Goal: Task Accomplishment & Management: Complete application form

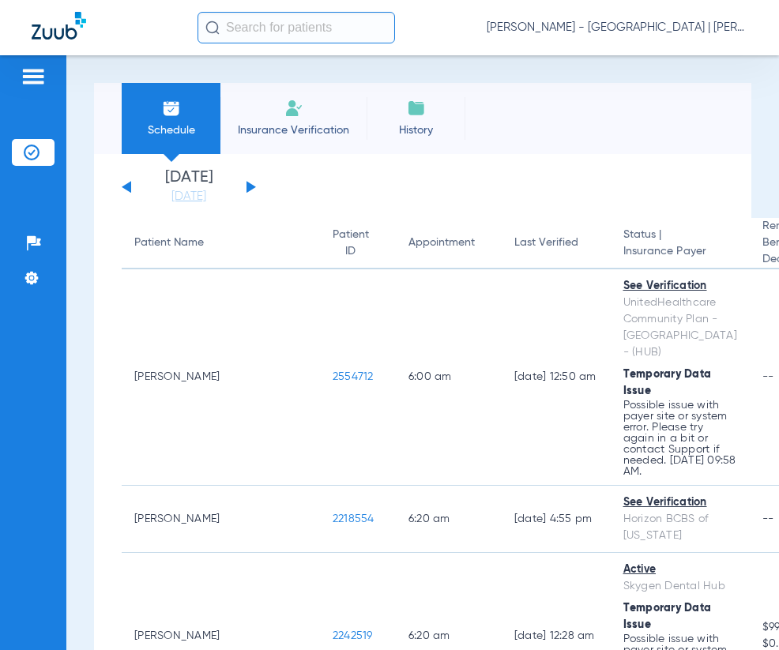
click at [308, 21] on input "text" at bounding box center [295, 28] width 197 height 32
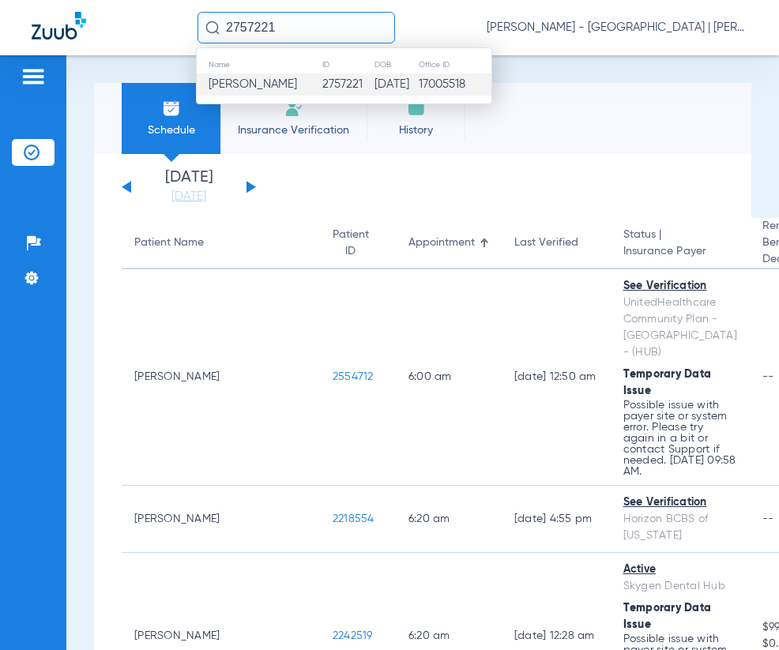
type input "2757221"
click at [285, 85] on span "[PERSON_NAME]" at bounding box center [253, 84] width 88 height 12
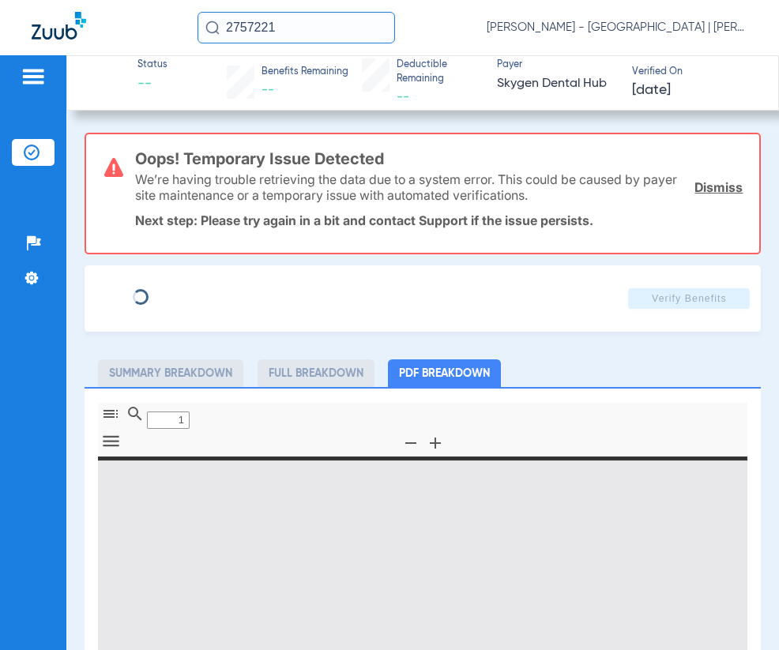
type input "0"
select select "page-width"
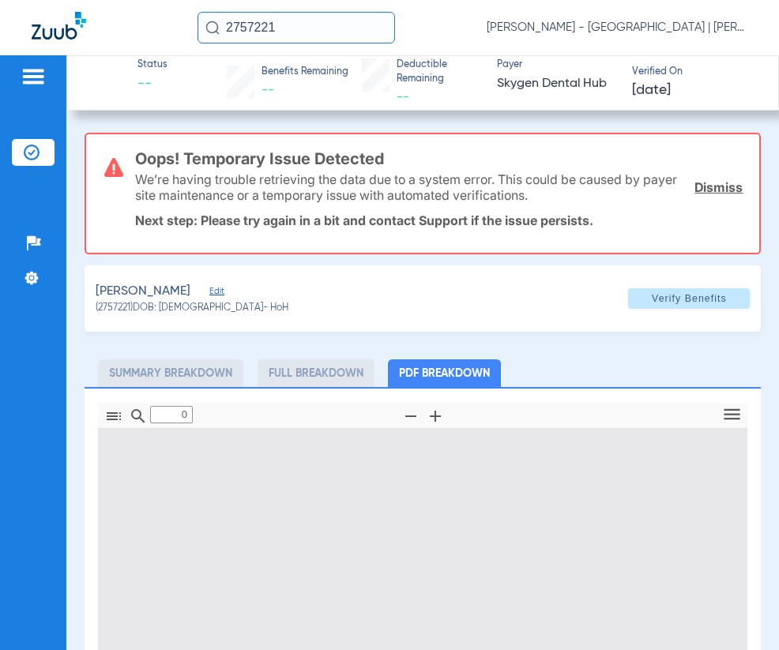
type input "1"
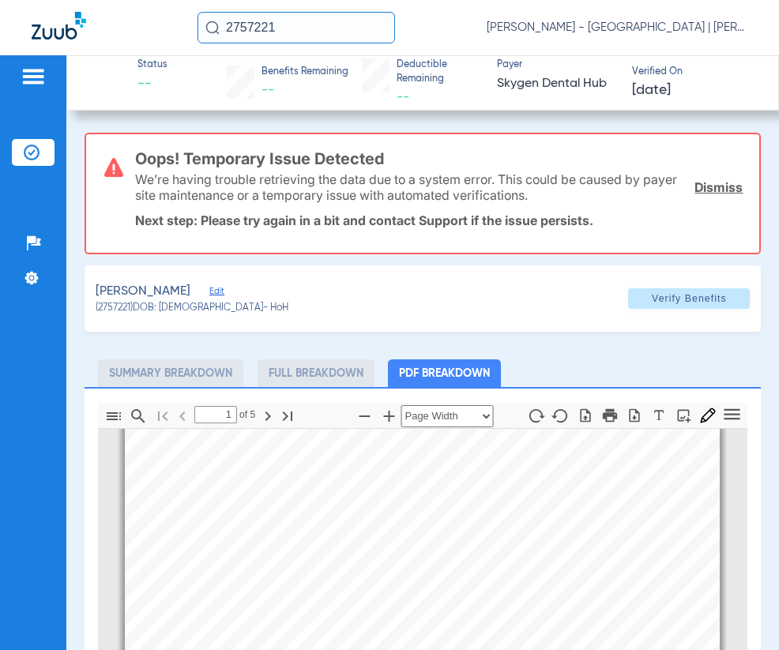
click at [694, 193] on link "Dismiss" at bounding box center [718, 187] width 48 height 16
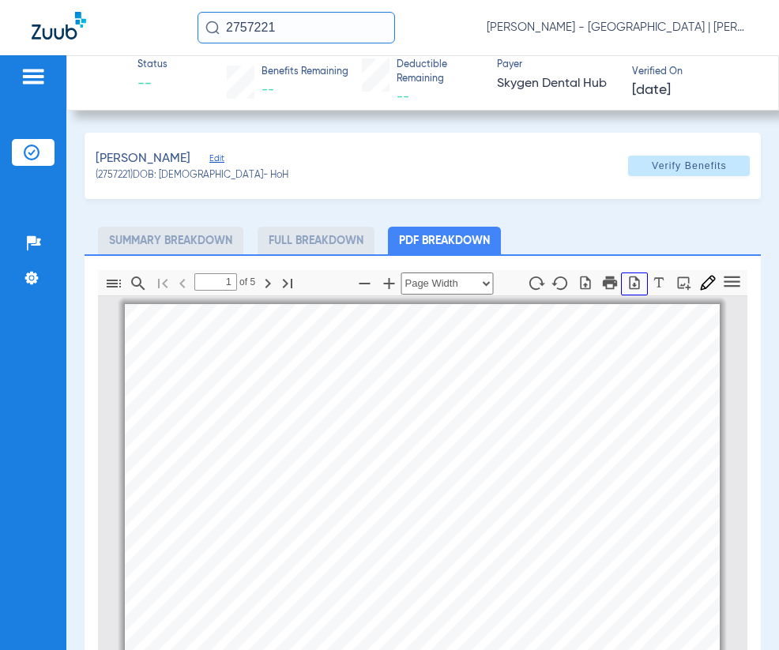
click at [629, 279] on icon "button" at bounding box center [634, 282] width 10 height 13
drag, startPoint x: 299, startPoint y: 30, endPoint x: 116, endPoint y: 30, distance: 182.5
click at [116, 30] on div "2757221 [PERSON_NAME] - [GEOGRAPHIC_DATA] | [PERSON_NAME]" at bounding box center [389, 27] width 779 height 55
type input "2062615"
click at [311, 31] on input "2062615" at bounding box center [295, 28] width 197 height 32
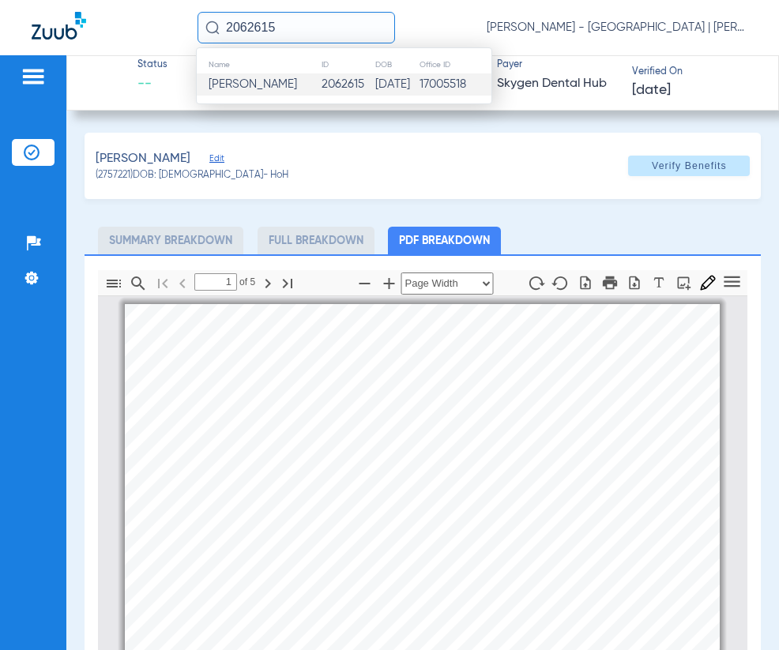
click at [289, 86] on span "[PERSON_NAME]" at bounding box center [253, 84] width 88 height 12
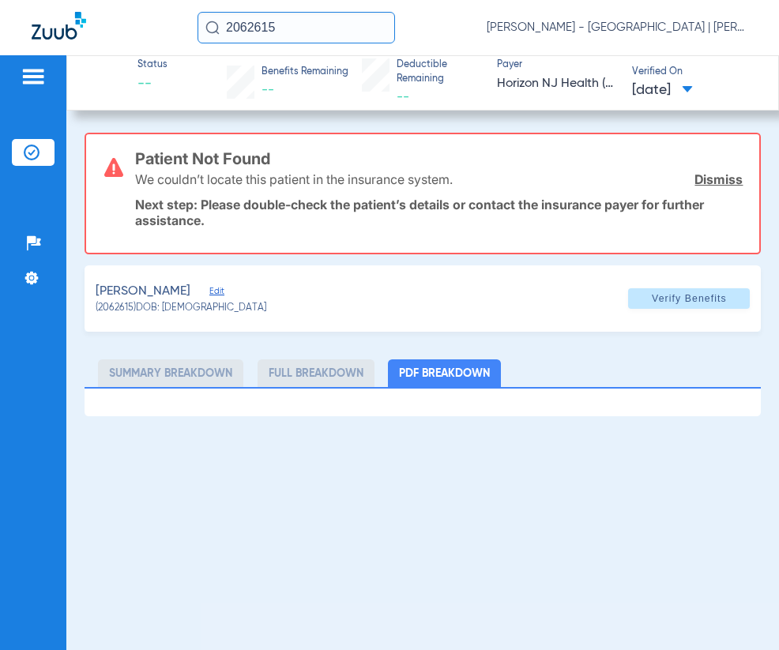
click at [711, 180] on link "Dismiss" at bounding box center [718, 179] width 48 height 16
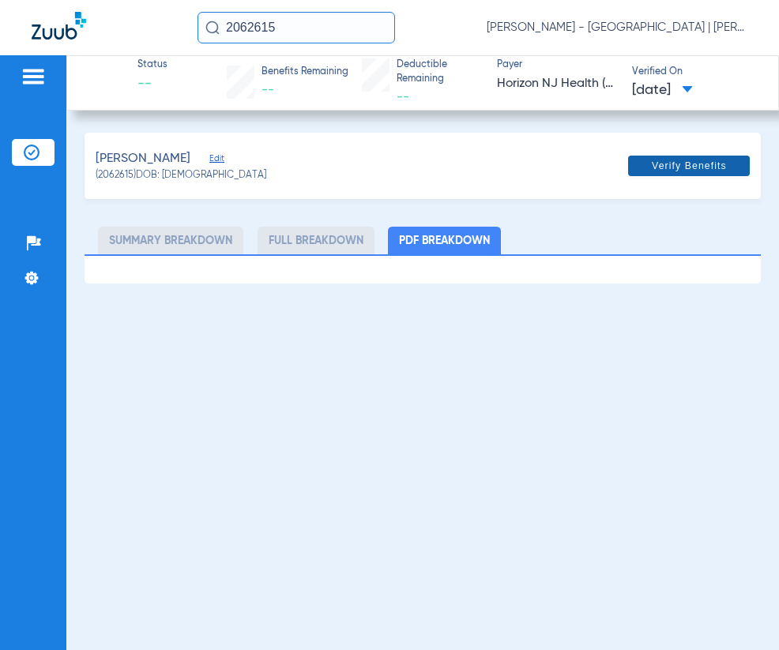
click at [705, 178] on span at bounding box center [689, 166] width 122 height 38
click at [224, 157] on span "Edit" at bounding box center [216, 160] width 14 height 15
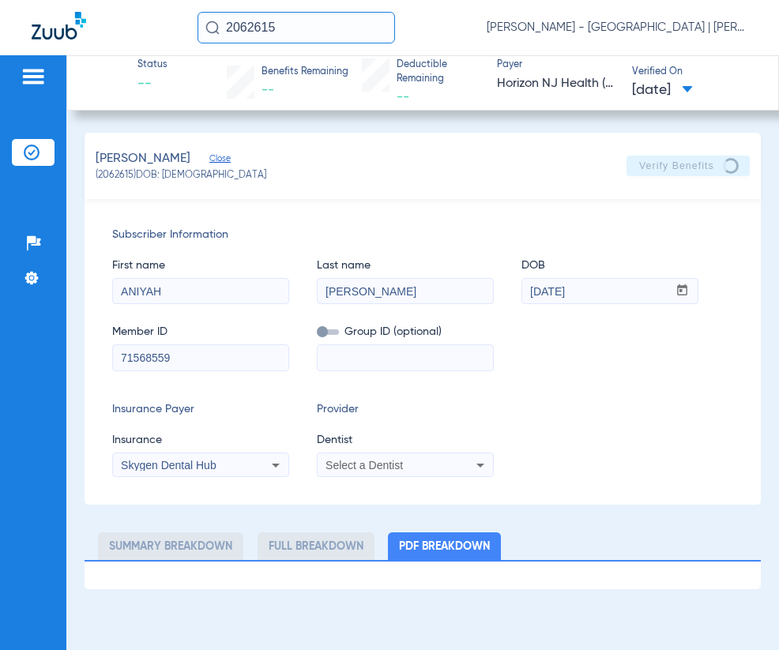
click at [224, 460] on div "Skygen Dental Hub" at bounding box center [184, 465] width 127 height 11
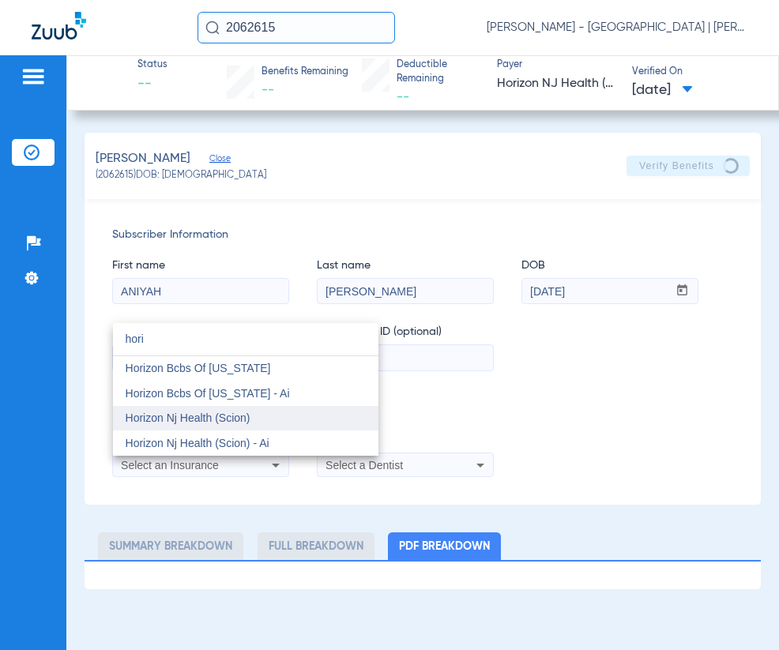
type input "hori"
click at [187, 430] on mat-option "Horizon Nj Health (Scion)" at bounding box center [245, 418] width 265 height 25
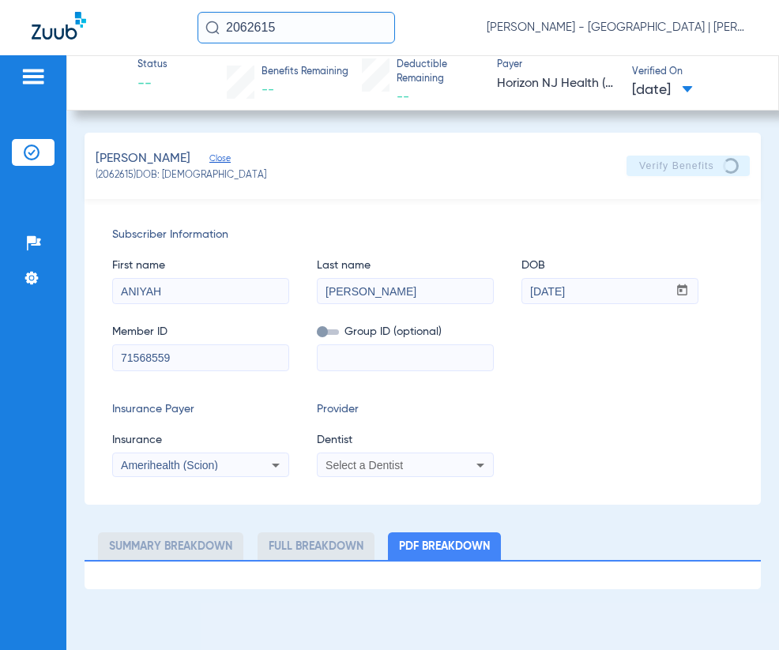
click at [333, 468] on span "Select a Dentist" at bounding box center [363, 465] width 77 height 13
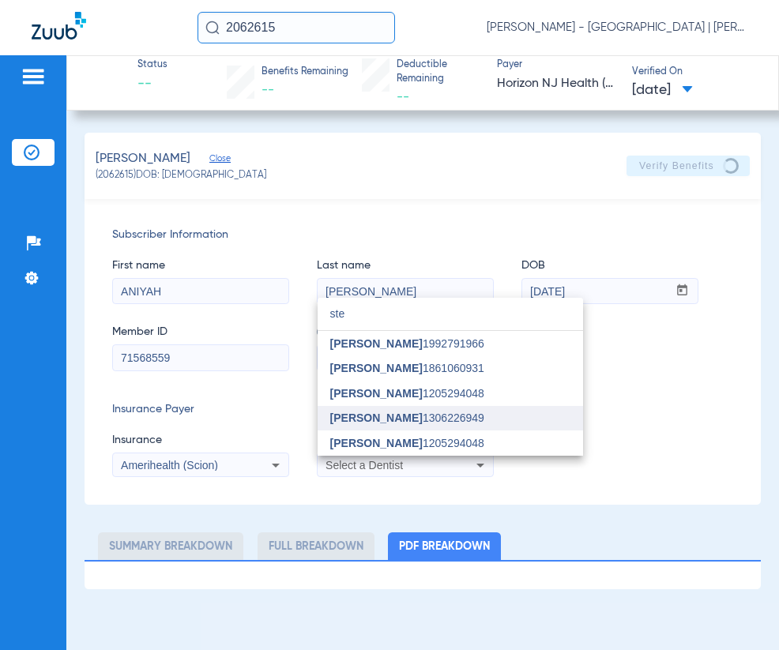
type input "ste"
click at [359, 415] on span "[PERSON_NAME]" at bounding box center [376, 418] width 92 height 13
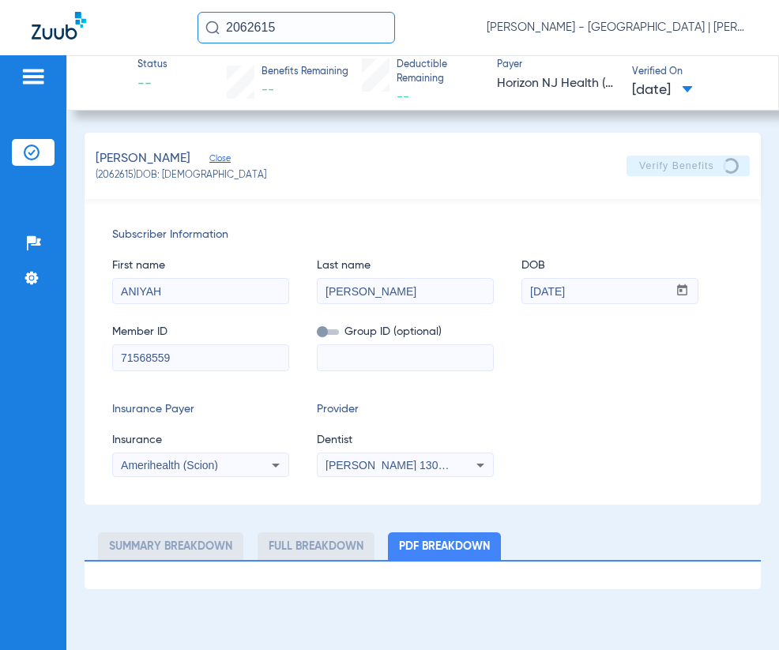
click at [708, 169] on app-verify-button "Verify Benefits" at bounding box center [687, 166] width 123 height 21
click at [284, 28] on input "2062615" at bounding box center [295, 28] width 197 height 32
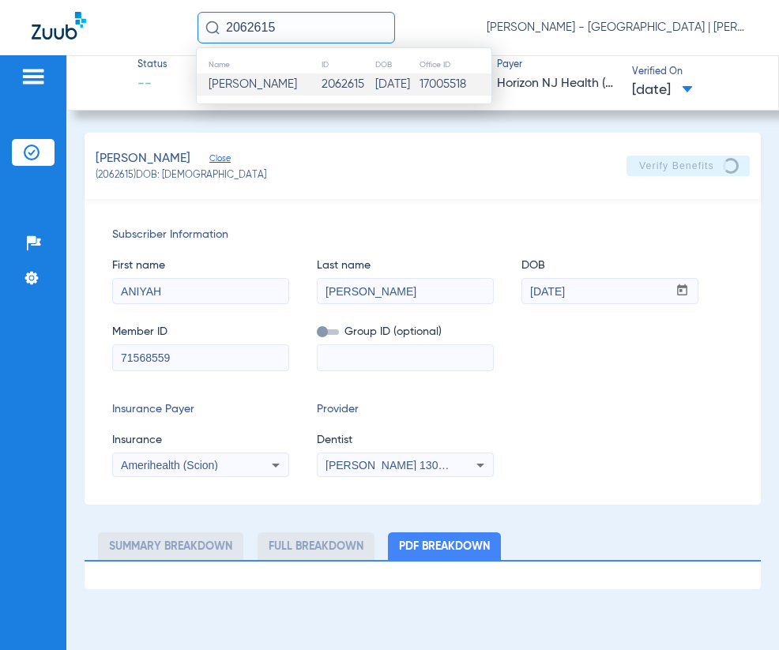
click at [366, 169] on div "[PERSON_NAME] Close (2062615) DOB: [DEMOGRAPHIC_DATA] Verify Benefits" at bounding box center [423, 166] width 677 height 66
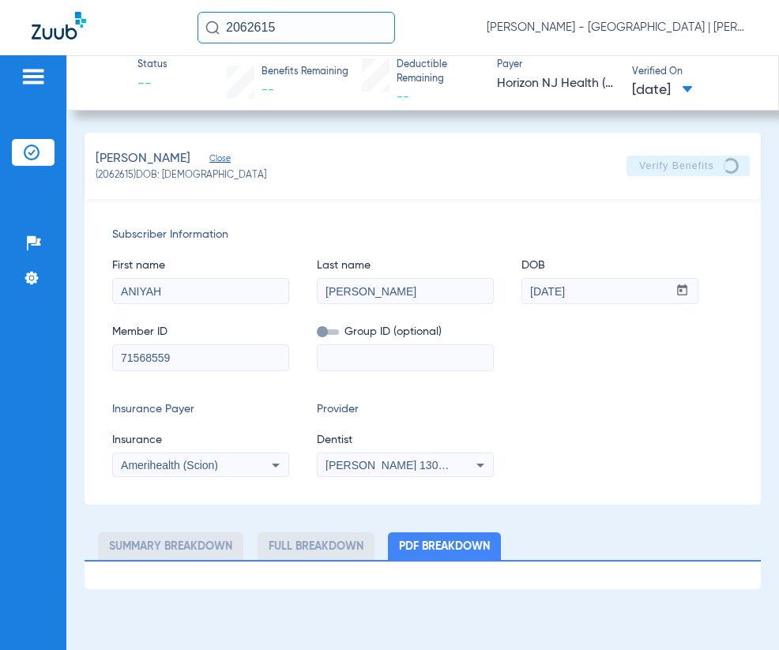
click at [304, 23] on input "2062615" at bounding box center [295, 28] width 197 height 32
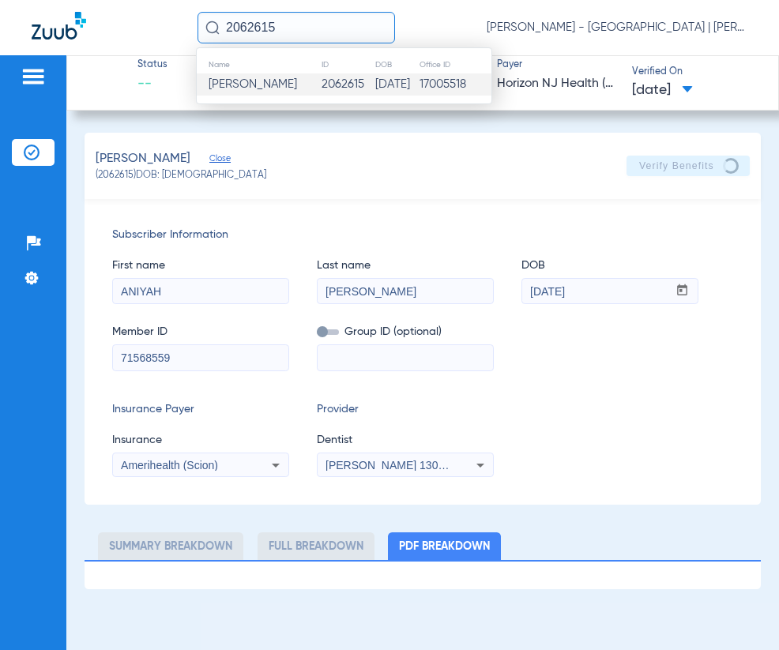
click at [284, 81] on span "[PERSON_NAME]" at bounding box center [253, 84] width 88 height 12
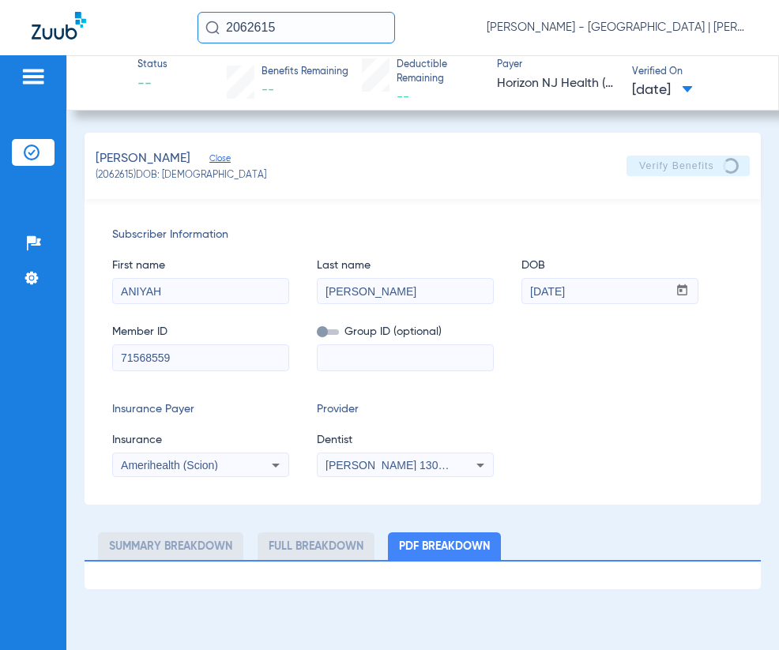
drag, startPoint x: 302, startPoint y: 24, endPoint x: 114, endPoint y: 28, distance: 188.0
click at [114, 28] on div "2062615 [PERSON_NAME] - [GEOGRAPHIC_DATA] | [PERSON_NAME]" at bounding box center [389, 27] width 779 height 55
click at [325, 28] on input "2378325" at bounding box center [295, 28] width 197 height 32
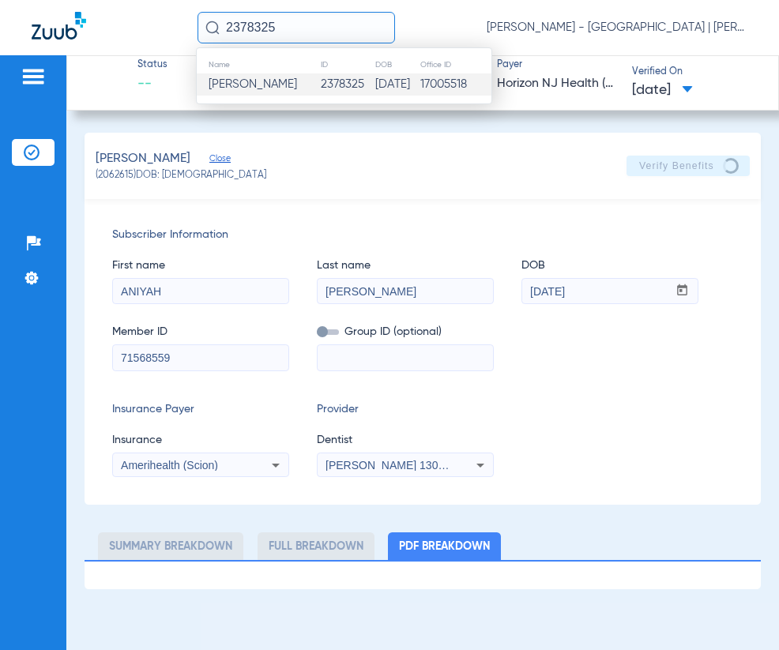
type input "2378325"
click at [320, 90] on td "2378325" at bounding box center [347, 84] width 54 height 22
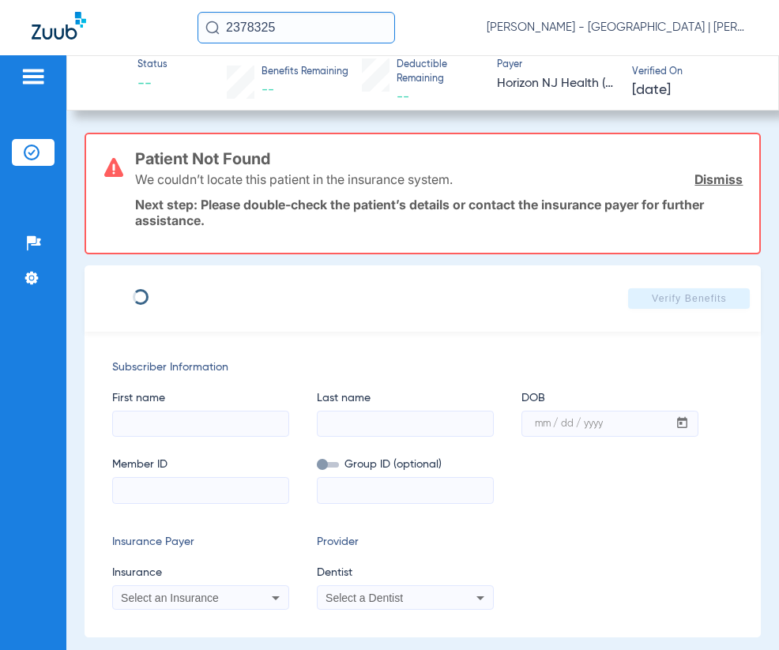
type input "NIYAH"
type input "[PERSON_NAME]"
type input "[DATE]"
type input "71687559"
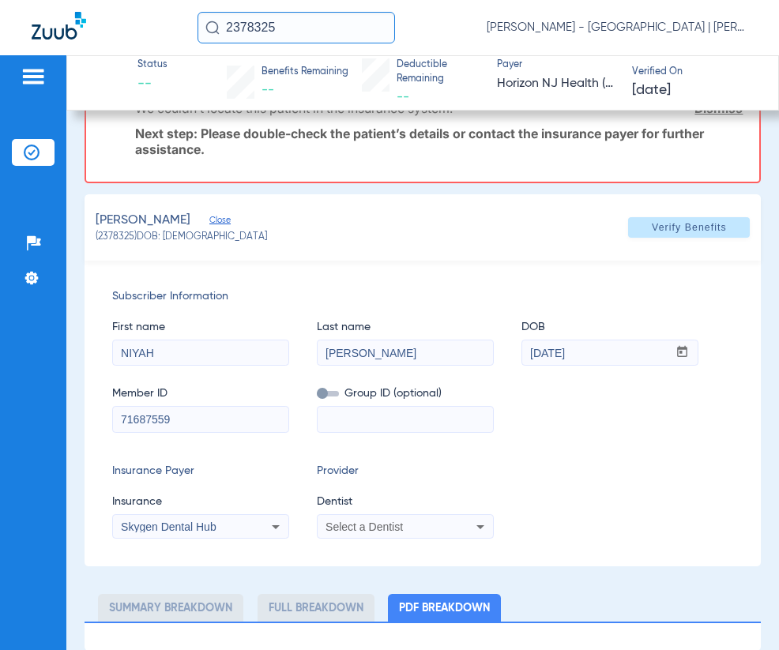
scroll to position [72, 0]
click at [263, 532] on div "Skygen Dental Hub" at bounding box center [200, 526] width 175 height 19
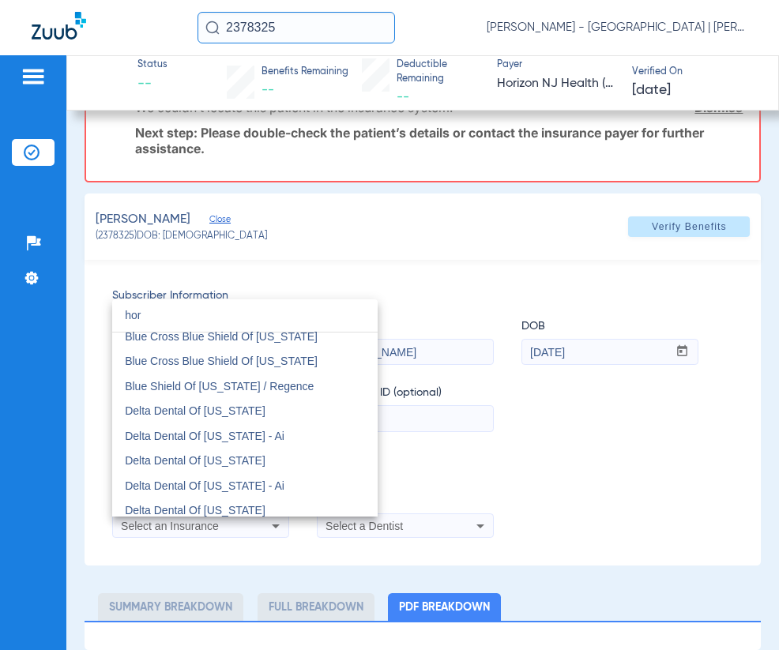
scroll to position [0, 0]
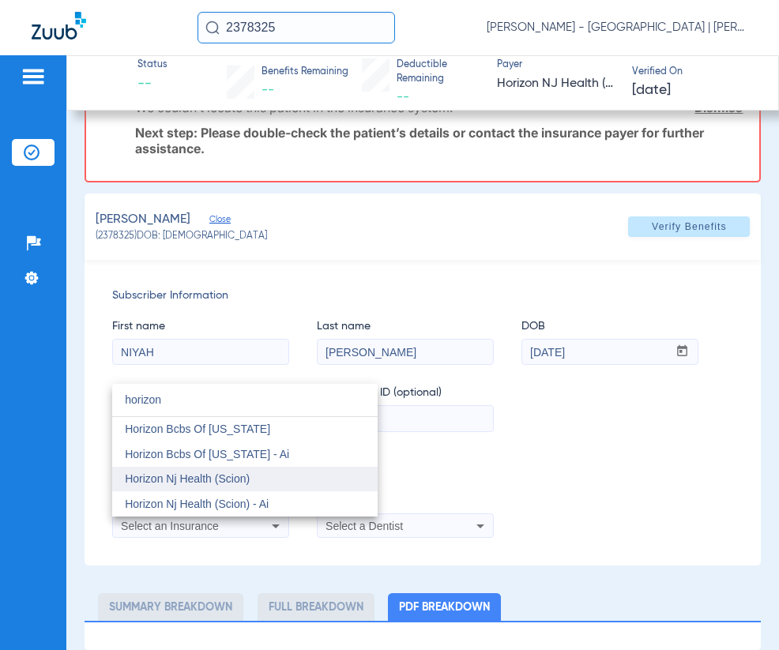
type input "horizon"
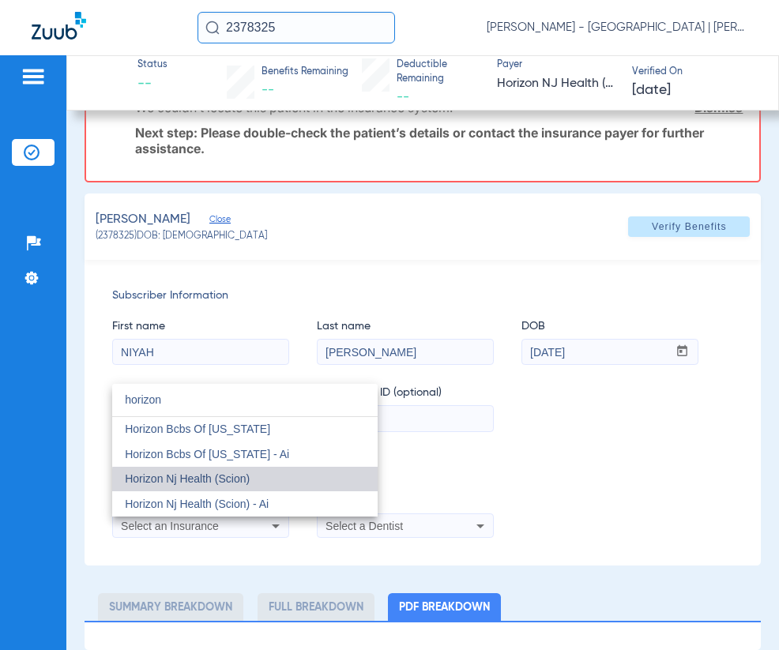
click at [252, 483] on mat-option "Horizon Nj Health (Scion)" at bounding box center [244, 479] width 265 height 25
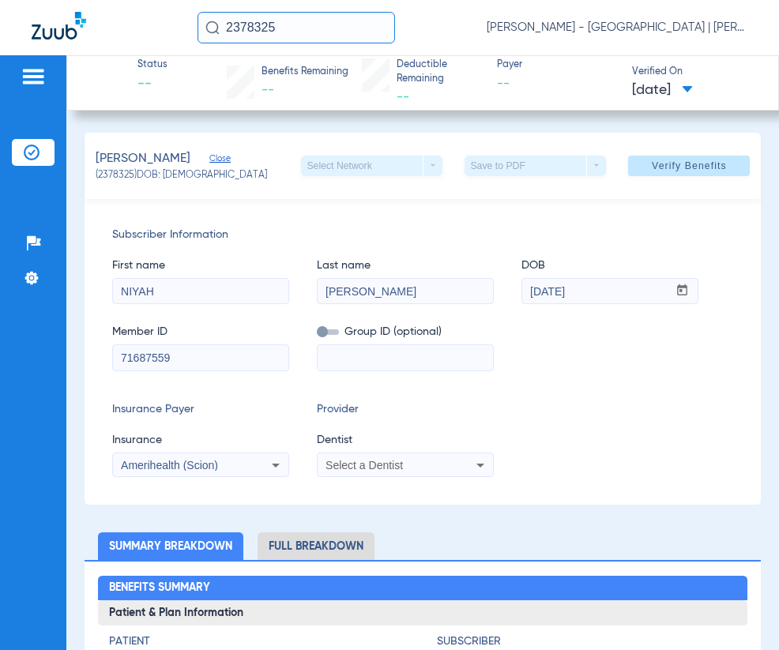
click at [354, 468] on span "Select a Dentist" at bounding box center [363, 465] width 77 height 13
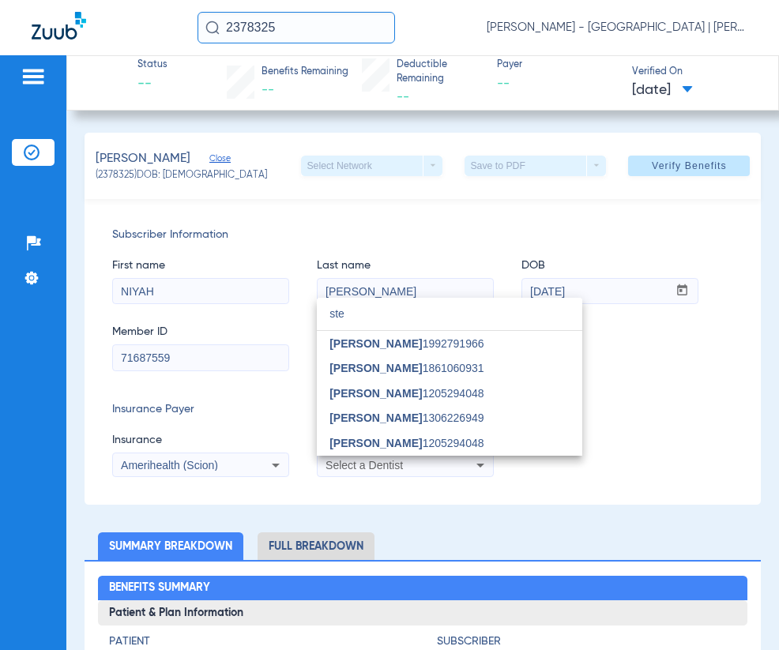
type input "ste"
click at [702, 358] on div at bounding box center [389, 325] width 779 height 650
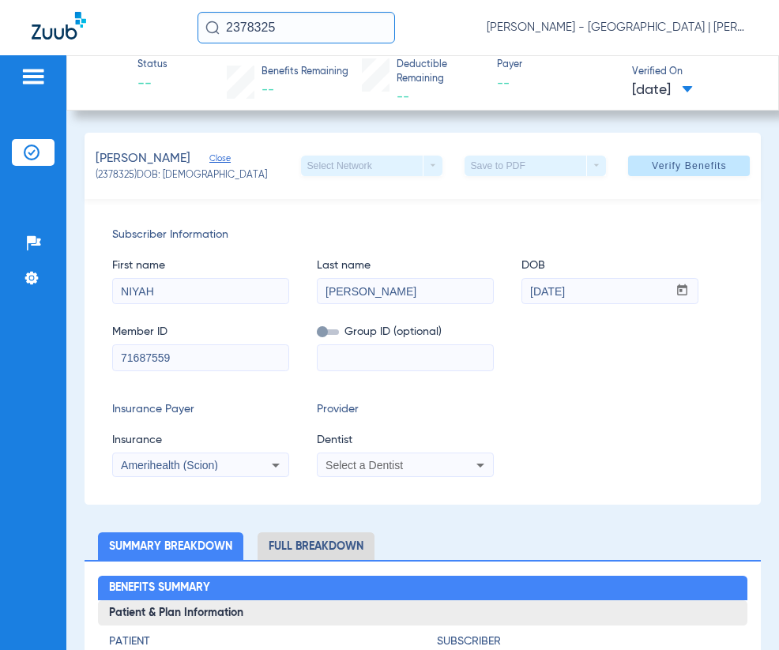
click at [251, 457] on div "Amerihealth (Scion)" at bounding box center [200, 465] width 175 height 19
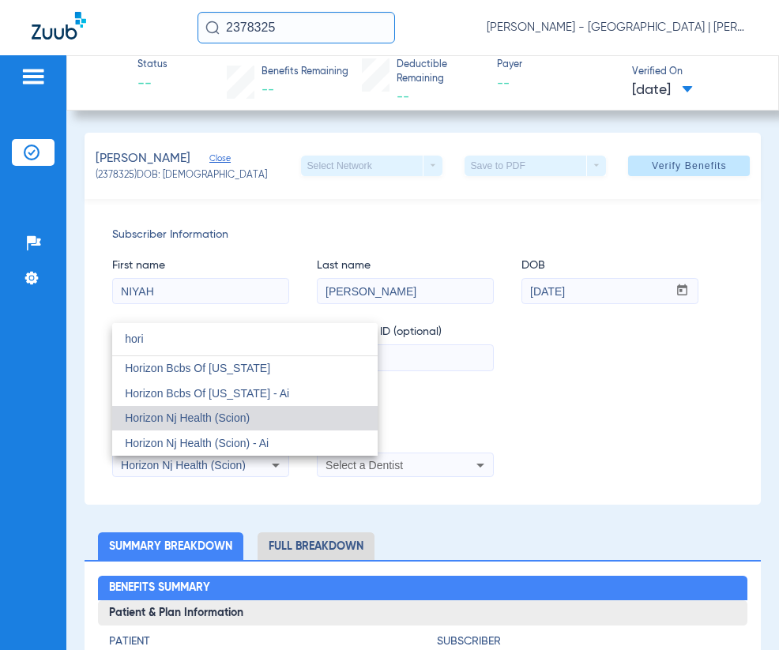
type input "hori"
click at [250, 418] on span "Horizon Nj Health (Scion)" at bounding box center [187, 418] width 125 height 13
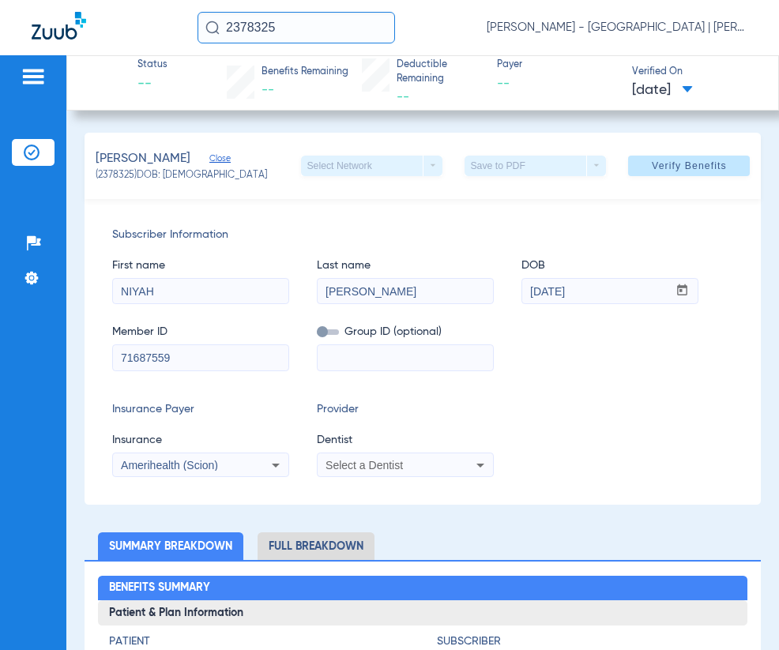
click at [368, 470] on span "Select a Dentist" at bounding box center [363, 465] width 77 height 13
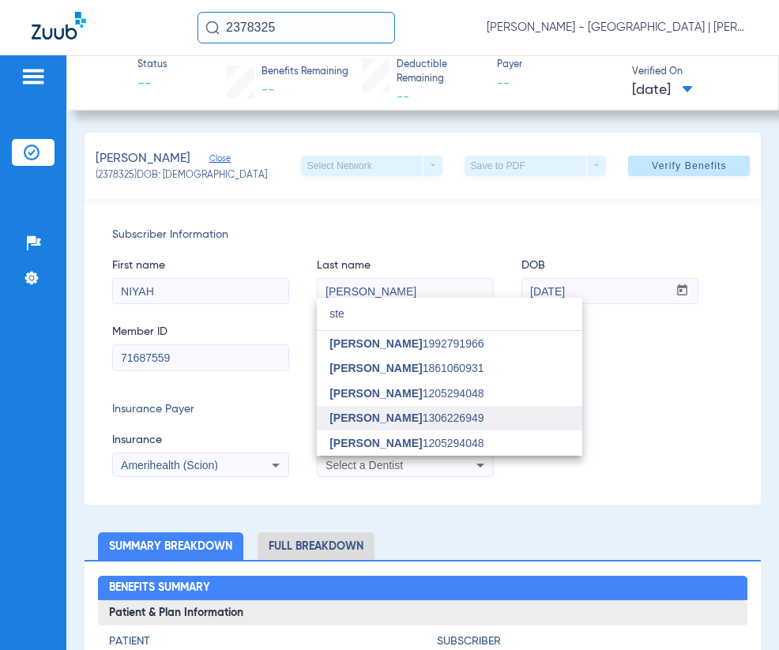
type input "ste"
click at [374, 421] on span "[PERSON_NAME]" at bounding box center [375, 418] width 92 height 13
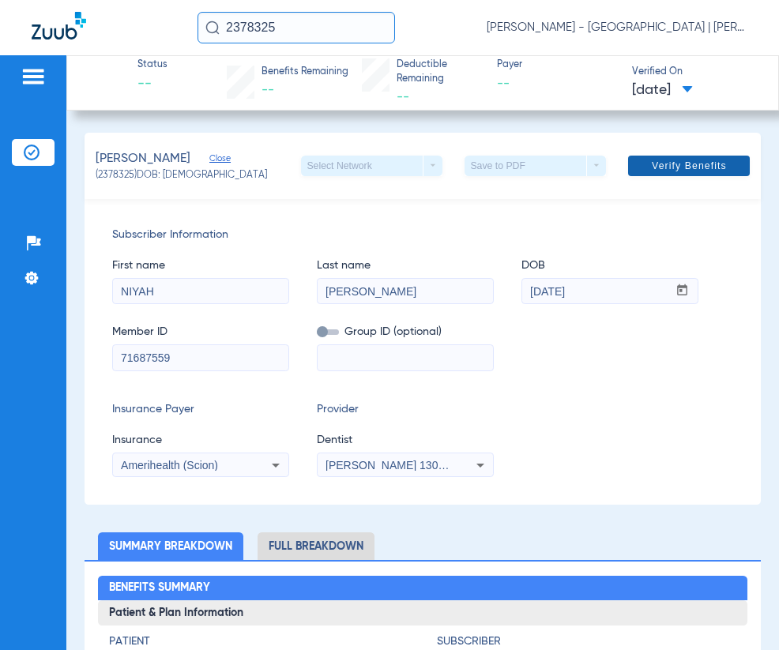
click at [694, 167] on span "Verify Benefits" at bounding box center [689, 166] width 75 height 13
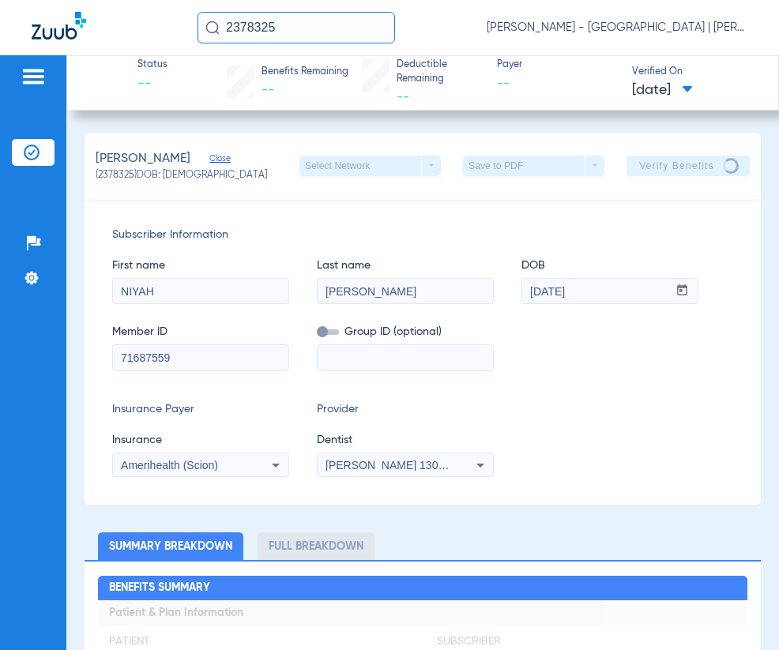
scroll to position [474, 0]
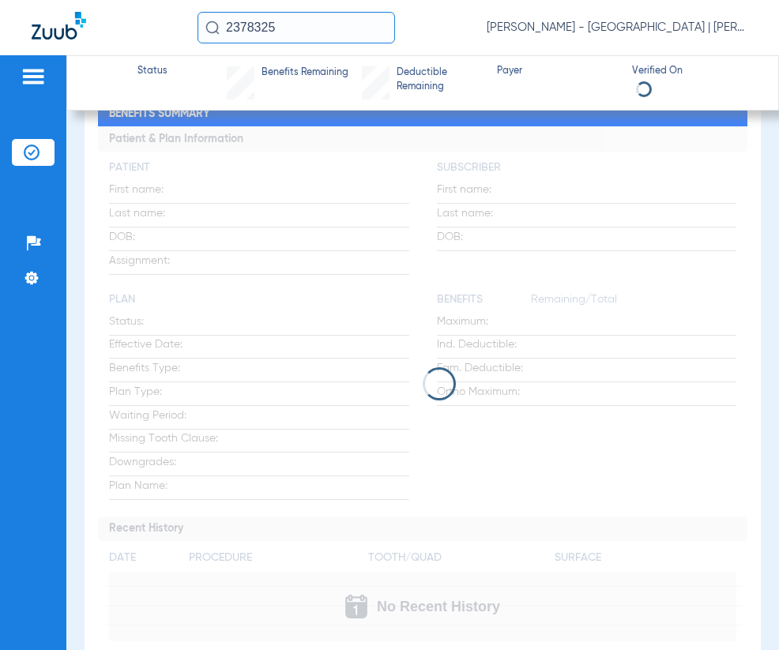
drag, startPoint x: 300, startPoint y: 24, endPoint x: 160, endPoint y: 28, distance: 139.9
click at [160, 28] on div "2378325 [PERSON_NAME] - [GEOGRAPHIC_DATA] | [PERSON_NAME]" at bounding box center [389, 27] width 779 height 55
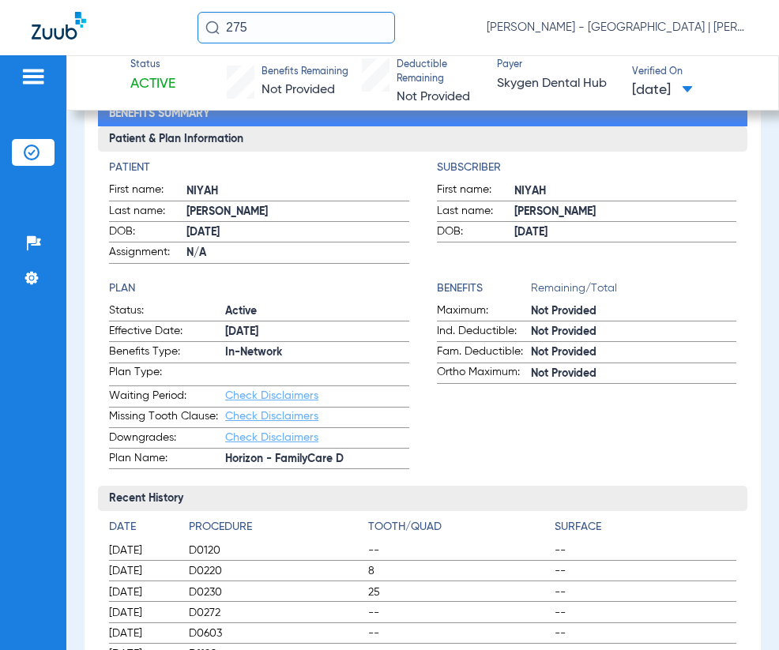
click at [268, 28] on input "275" at bounding box center [295, 28] width 197 height 32
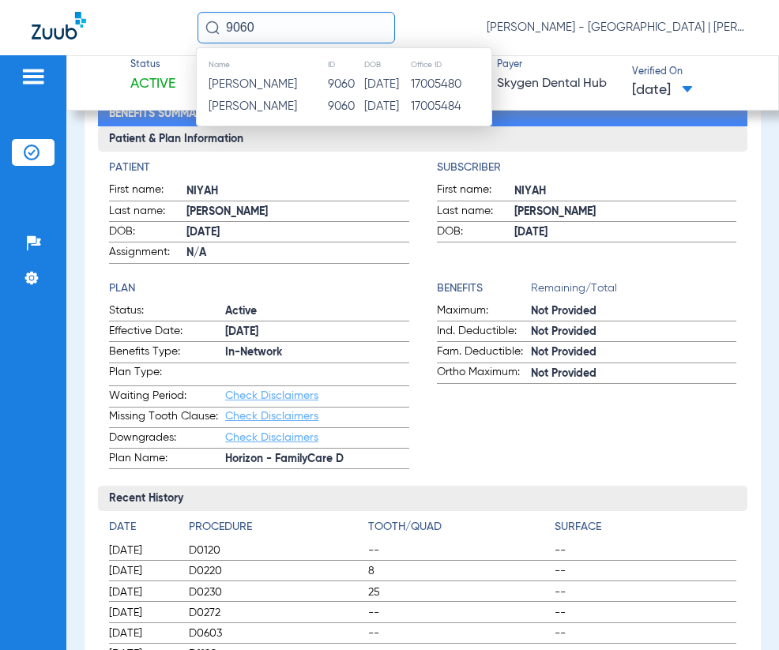
click at [227, 29] on input "9060" at bounding box center [295, 28] width 197 height 32
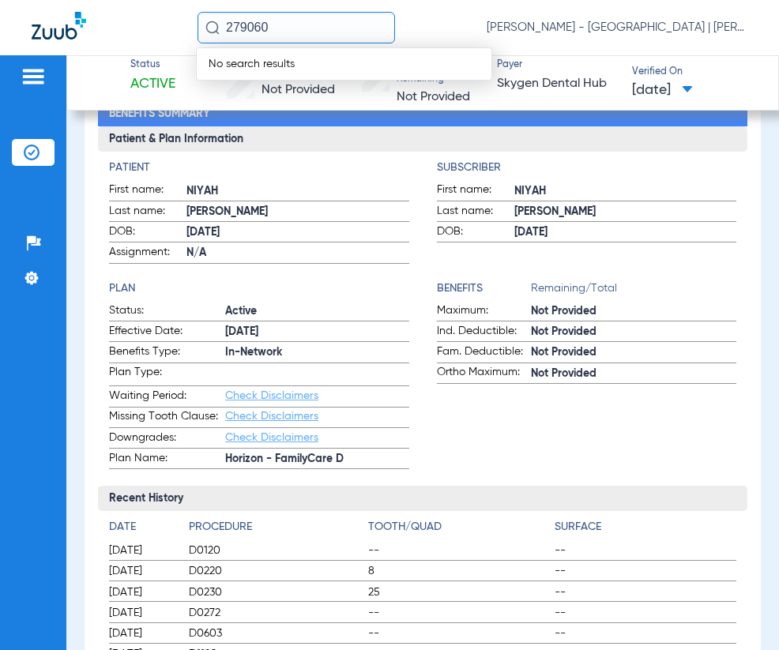
type input "2759060"
click at [284, 29] on input "2759060" at bounding box center [295, 28] width 197 height 32
